Goal: Task Accomplishment & Management: Manage account settings

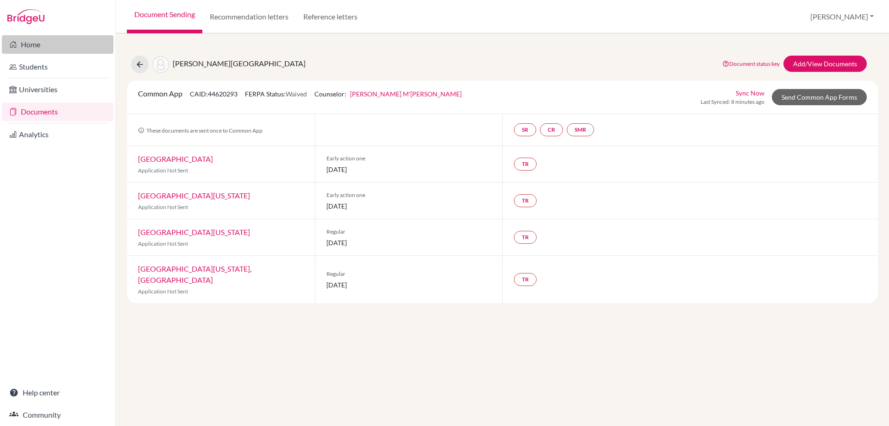
click at [27, 47] on link "Home" at bounding box center [58, 44] width 112 height 19
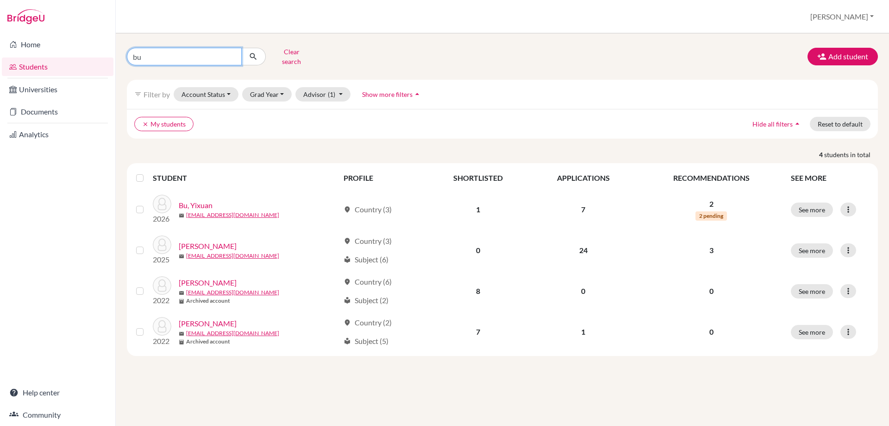
drag, startPoint x: 140, startPoint y: 53, endPoint x: 125, endPoint y: 56, distance: 15.1
click at [125, 56] on div "bu Clear search" at bounding box center [247, 56] width 255 height 24
click at [146, 53] on input "Find student by name..." at bounding box center [184, 57] width 115 height 18
type input "[PERSON_NAME]"
click button "submit" at bounding box center [253, 57] width 25 height 18
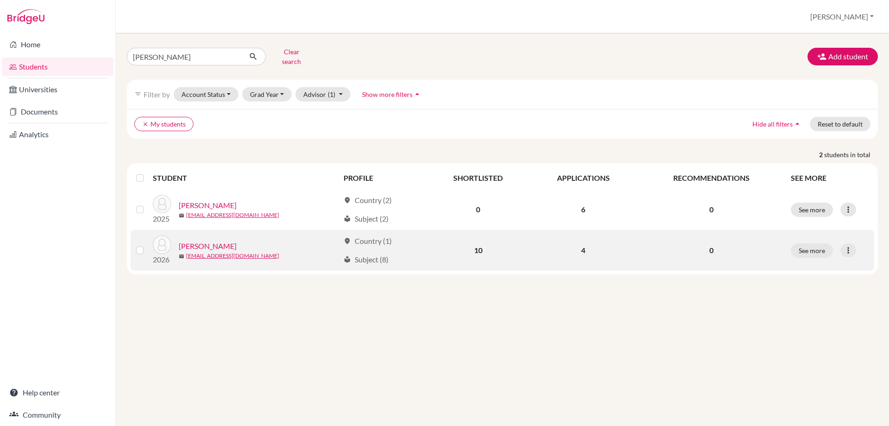
click at [204, 240] on link "[PERSON_NAME]" at bounding box center [208, 245] width 58 height 11
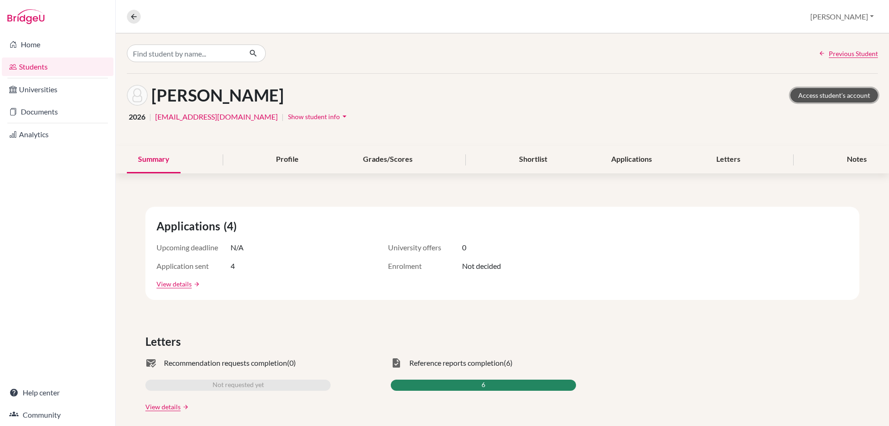
click at [844, 93] on link "Access student's account" at bounding box center [835, 95] width 88 height 14
click at [608, 161] on div "Applications" at bounding box center [631, 159] width 63 height 27
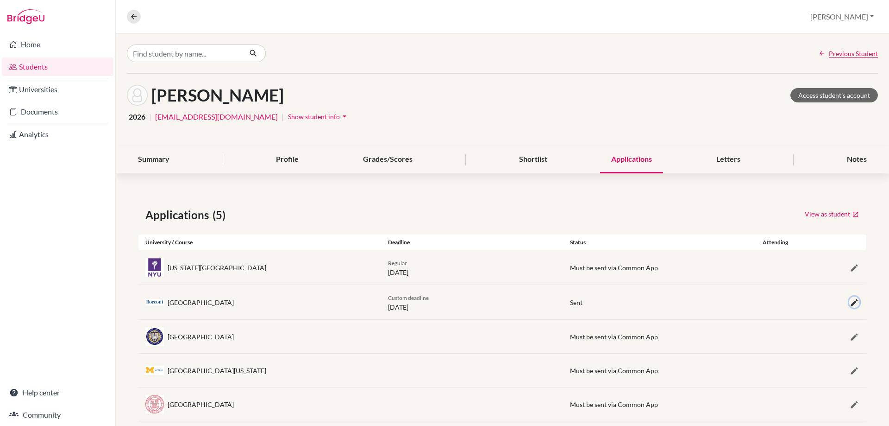
click at [850, 304] on icon "button" at bounding box center [854, 302] width 9 height 9
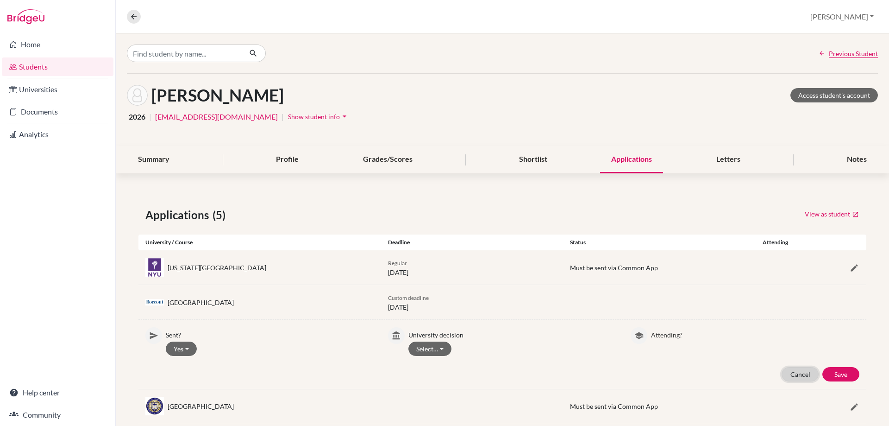
click at [791, 372] on button "Cancel" at bounding box center [800, 374] width 37 height 14
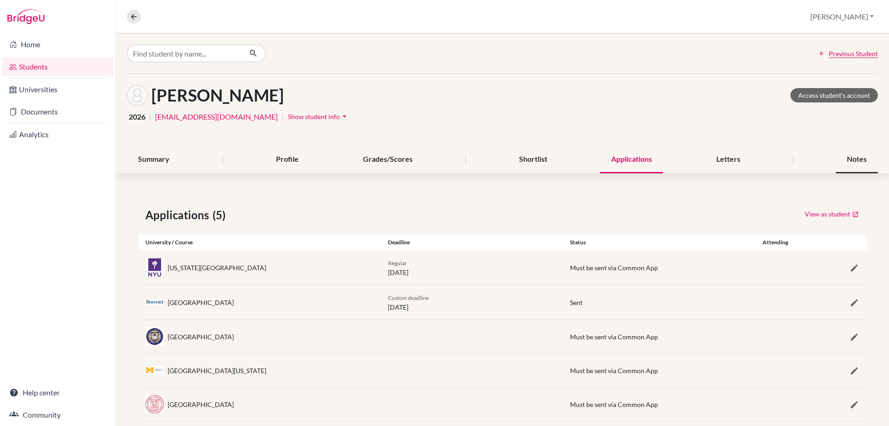
click at [840, 159] on div "Notes" at bounding box center [857, 159] width 42 height 27
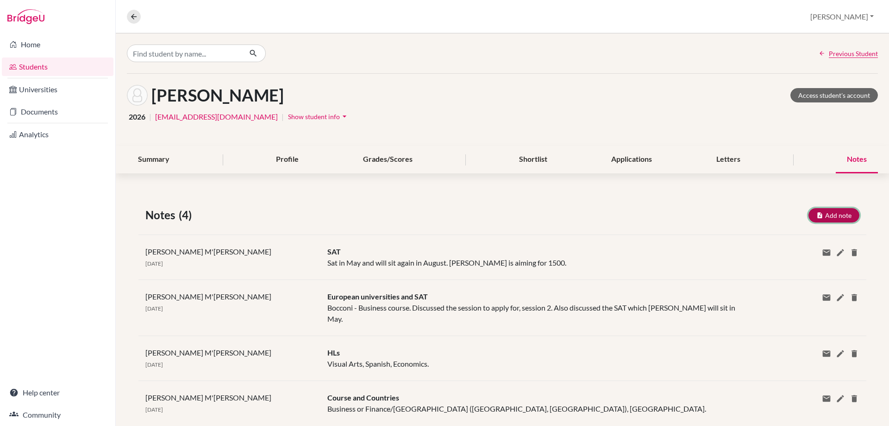
click at [827, 212] on button "Add note" at bounding box center [834, 215] width 51 height 14
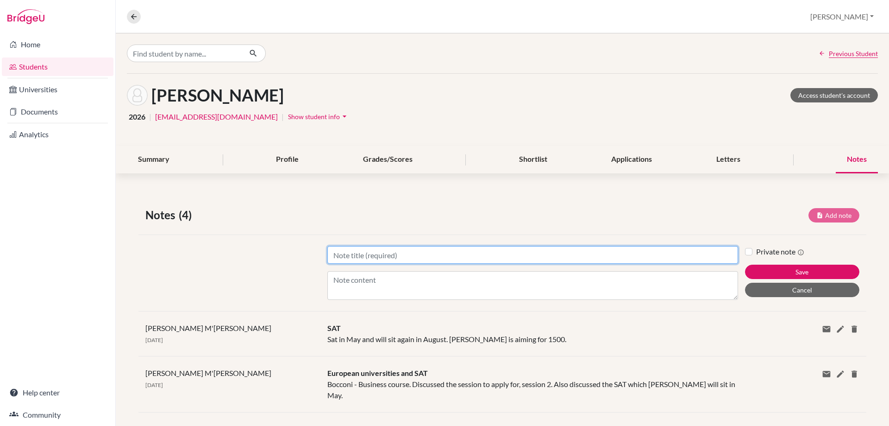
click at [376, 260] on input "Title" at bounding box center [532, 255] width 411 height 18
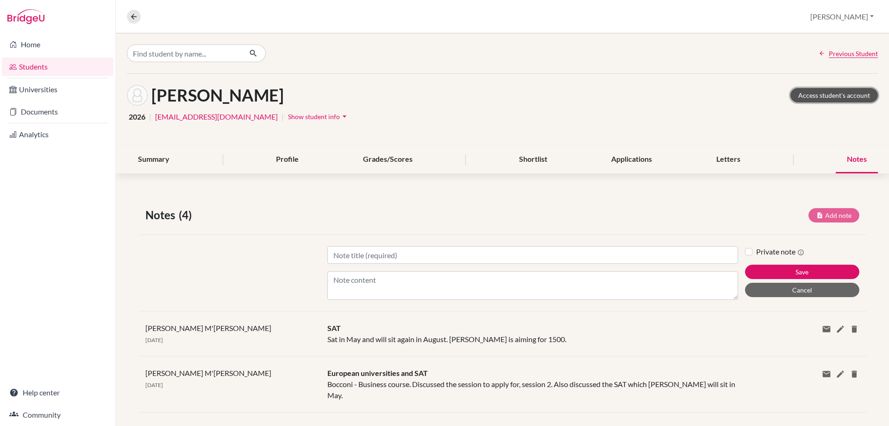
click at [819, 92] on link "Access student's account" at bounding box center [835, 95] width 88 height 14
